Goal: Check status

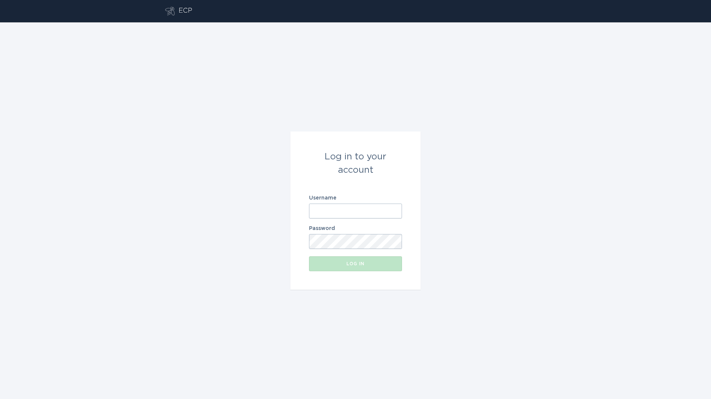
click at [343, 212] on input "Username" at bounding box center [355, 211] width 93 height 15
type input "[PERSON_NAME][EMAIL_ADDRESS][PERSON_NAME][DOMAIN_NAME]"
click at [309, 257] on button "Log in" at bounding box center [355, 264] width 93 height 15
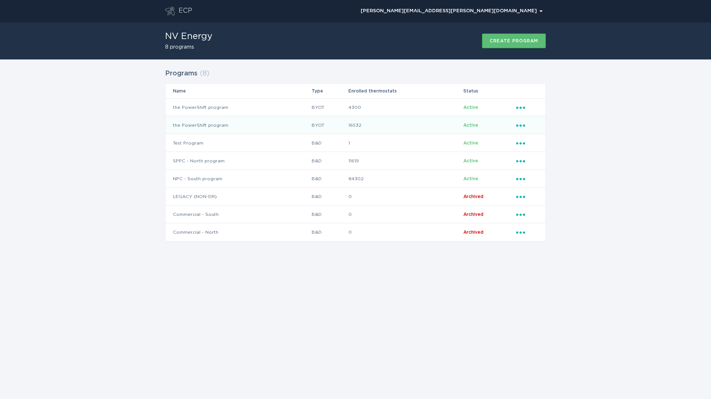
click at [229, 128] on td "the PowerShift program" at bounding box center [238, 125] width 146 height 18
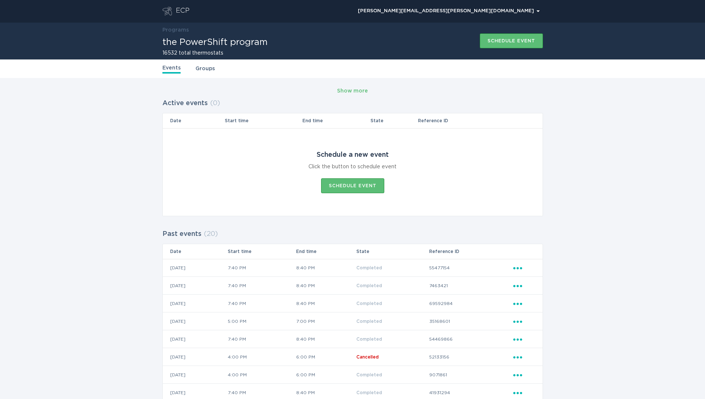
click at [170, 7] on icon "Go to dashboard" at bounding box center [167, 11] width 10 height 9
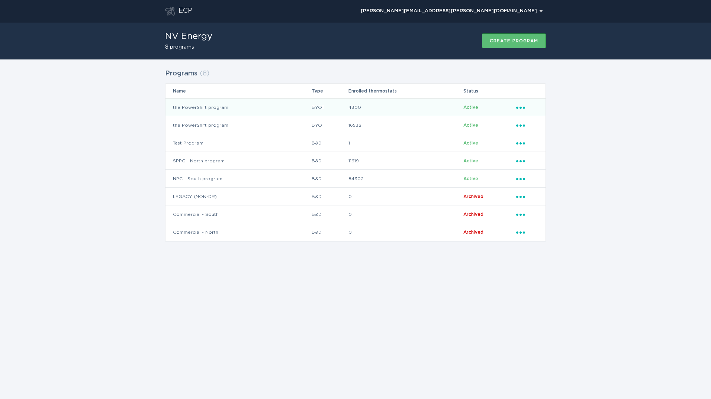
click at [236, 106] on td "the PowerShift program" at bounding box center [238, 108] width 146 height 18
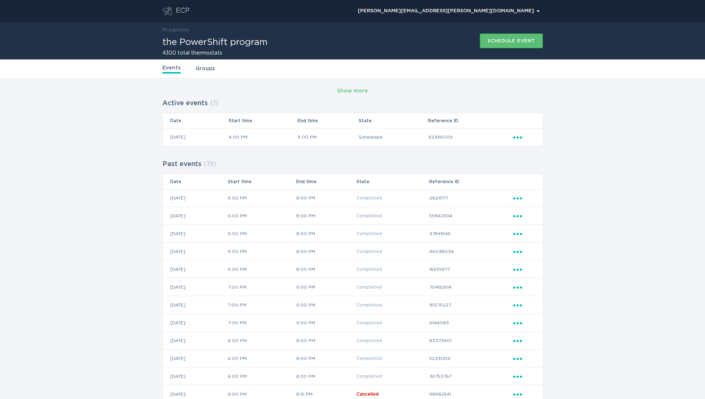
click at [183, 6] on header "ECP [PERSON_NAME][EMAIL_ADDRESS][PERSON_NAME][DOMAIN_NAME] Chevron" at bounding box center [352, 11] width 381 height 22
